Goal: Transaction & Acquisition: Purchase product/service

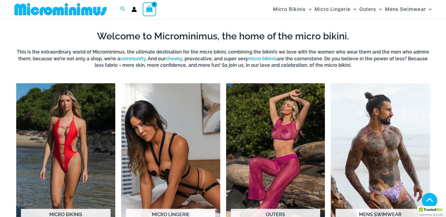
scroll to position [378, 0]
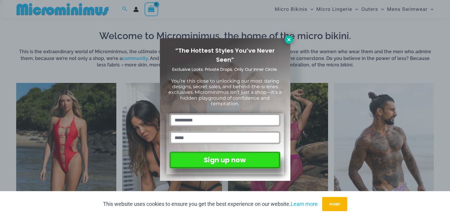
click at [288, 43] on button at bounding box center [289, 40] width 8 height 8
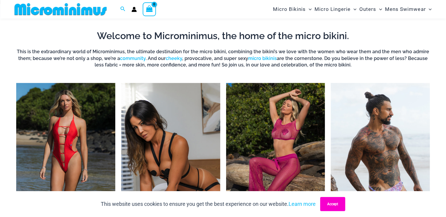
click at [340, 205] on button "Accept" at bounding box center [332, 204] width 25 height 14
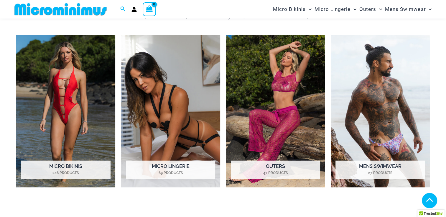
scroll to position [427, 0]
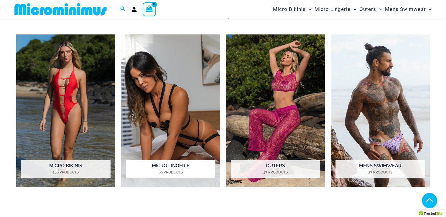
click at [177, 132] on img "Visit product category Micro Lingerie" at bounding box center [170, 110] width 99 height 153
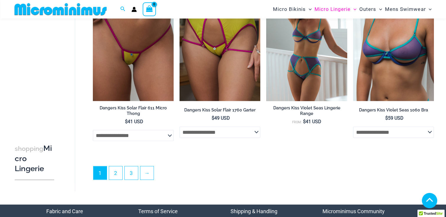
scroll to position [1383, 0]
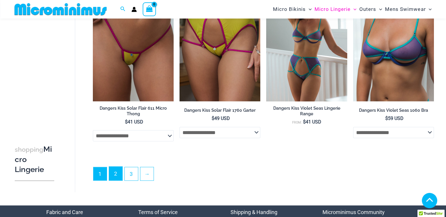
click at [112, 170] on link "2" at bounding box center [115, 174] width 13 height 14
click at [117, 171] on link "2" at bounding box center [115, 174] width 13 height 14
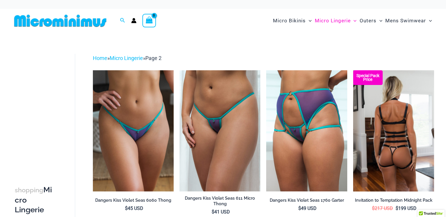
click at [390, 138] on img at bounding box center [393, 130] width 81 height 121
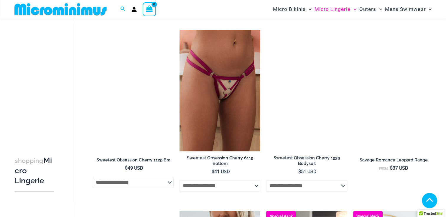
scroll to position [919, 0]
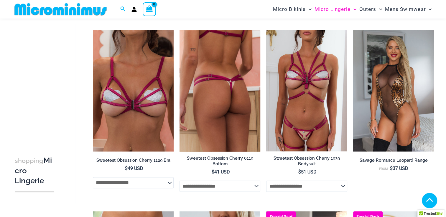
click at [233, 122] on img at bounding box center [219, 90] width 81 height 121
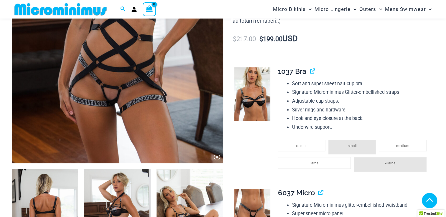
scroll to position [204, 0]
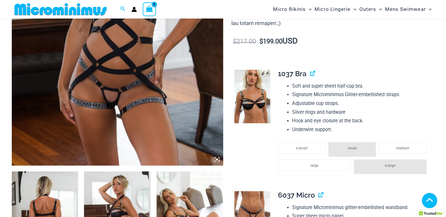
click at [113, 113] on img at bounding box center [117, 7] width 211 height 317
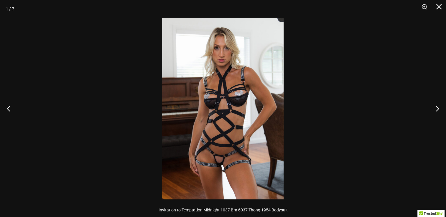
click at [218, 163] on img at bounding box center [222, 109] width 121 height 182
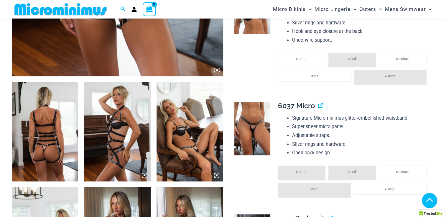
scroll to position [295, 0]
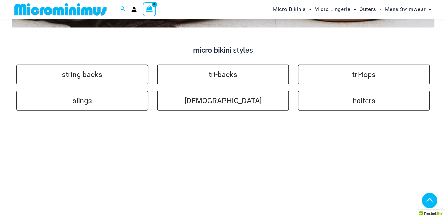
scroll to position [1329, 0]
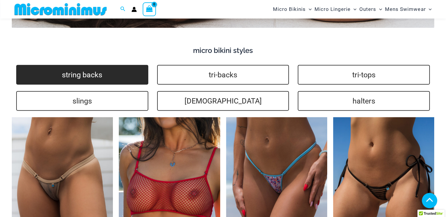
click at [105, 65] on link "string backs" at bounding box center [82, 75] width 132 height 20
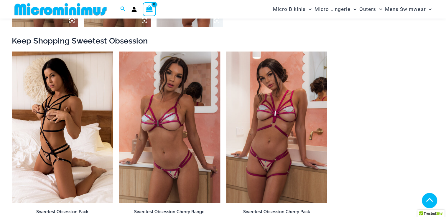
scroll to position [603, 0]
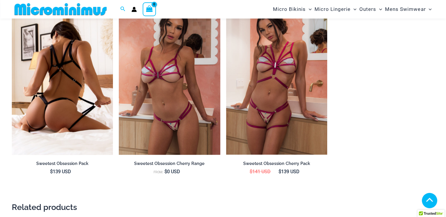
click at [73, 75] on img at bounding box center [62, 79] width 101 height 152
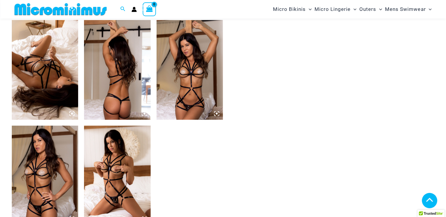
scroll to position [461, 0]
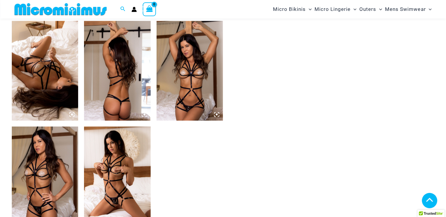
click at [60, 72] on img at bounding box center [45, 71] width 66 height 100
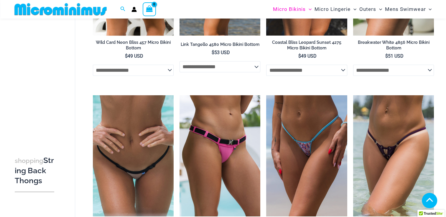
scroll to position [151, 0]
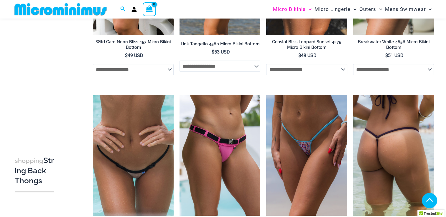
click at [397, 160] on img at bounding box center [393, 155] width 81 height 121
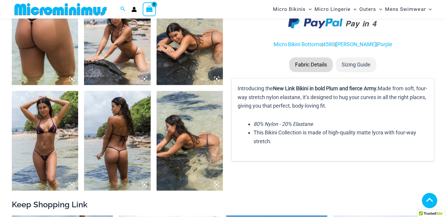
scroll to position [390, 0]
click at [43, 143] on img at bounding box center [45, 141] width 66 height 100
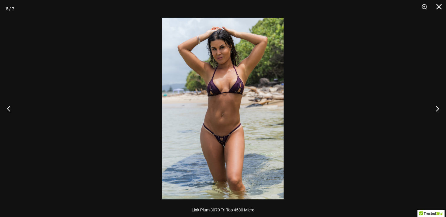
click at [221, 146] on img at bounding box center [222, 109] width 121 height 182
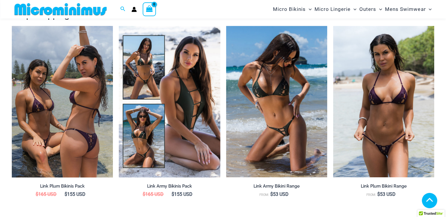
scroll to position [587, 0]
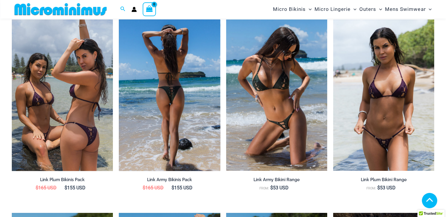
click at [191, 118] on img at bounding box center [169, 95] width 101 height 152
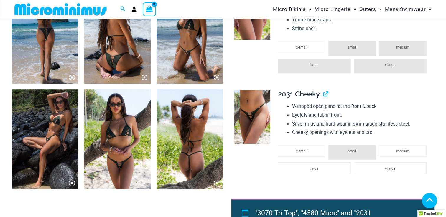
scroll to position [394, 0]
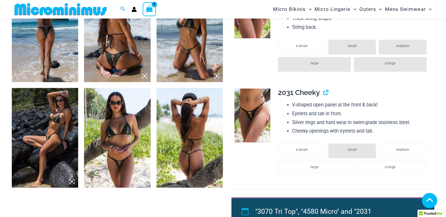
click at [254, 119] on img at bounding box center [252, 116] width 36 height 54
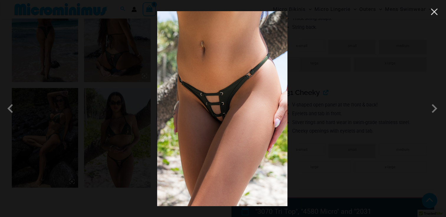
click at [433, 12] on button "Close" at bounding box center [434, 11] width 9 height 9
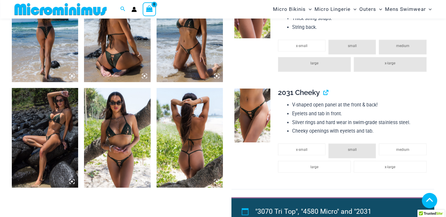
click at [118, 137] on img at bounding box center [117, 138] width 66 height 100
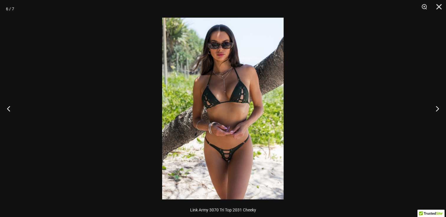
click at [228, 162] on img at bounding box center [222, 109] width 121 height 182
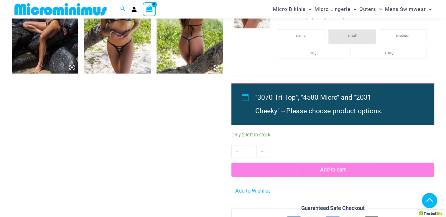
scroll to position [509, 0]
